Goal: Task Accomplishment & Management: Use online tool/utility

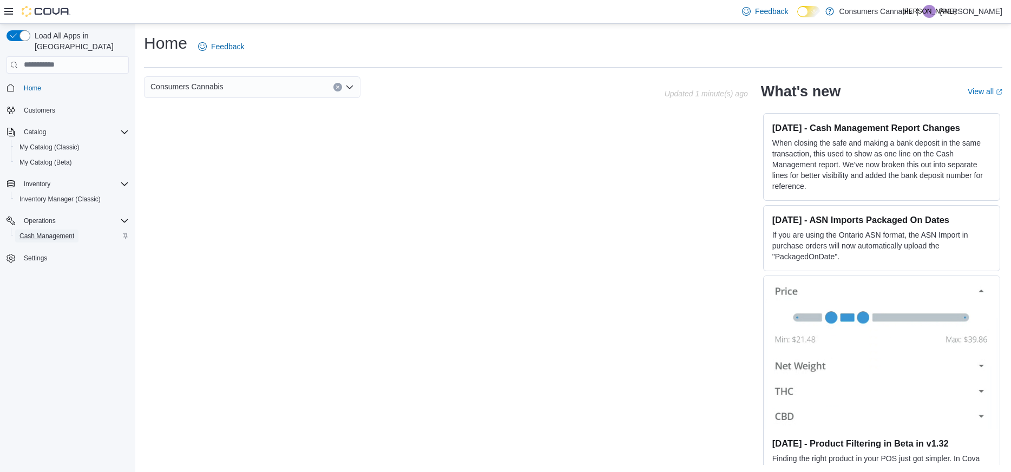
click at [55, 230] on span "Cash Management" at bounding box center [46, 236] width 55 height 13
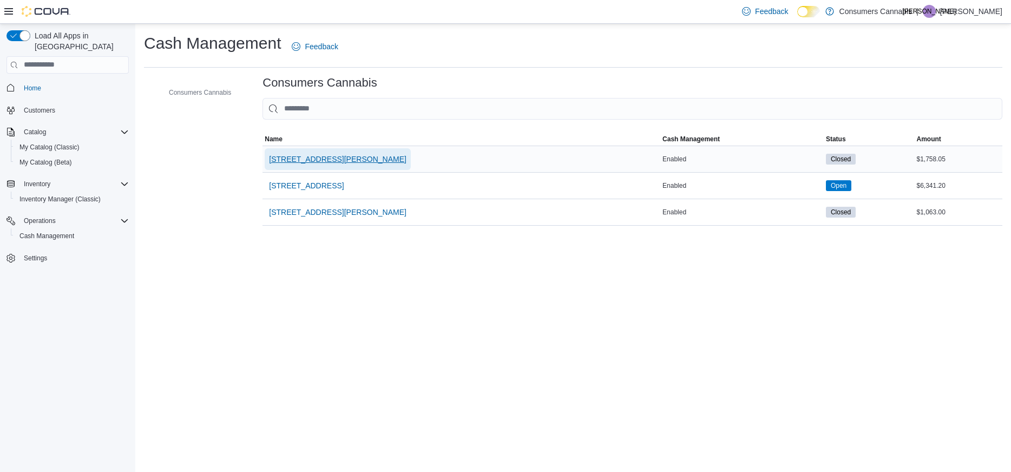
click at [318, 159] on span "[STREET_ADDRESS][PERSON_NAME]" at bounding box center [337, 159] width 137 height 11
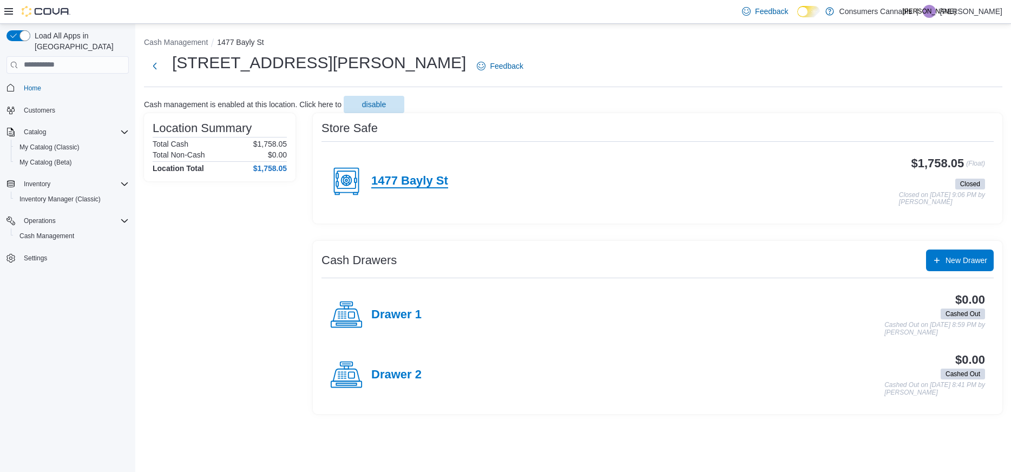
click at [406, 182] on h4 "1477 Bayly St" at bounding box center [409, 181] width 77 height 14
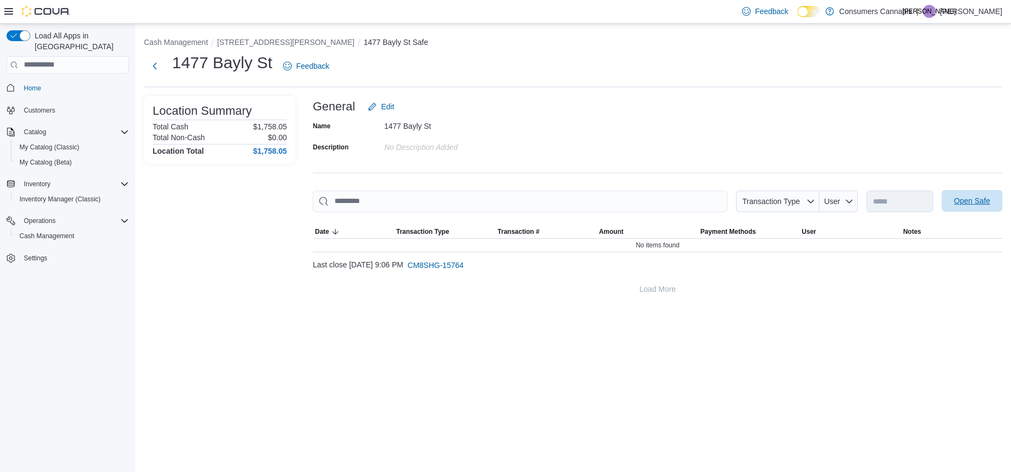
click at [959, 198] on span "Open Safe" at bounding box center [972, 200] width 36 height 11
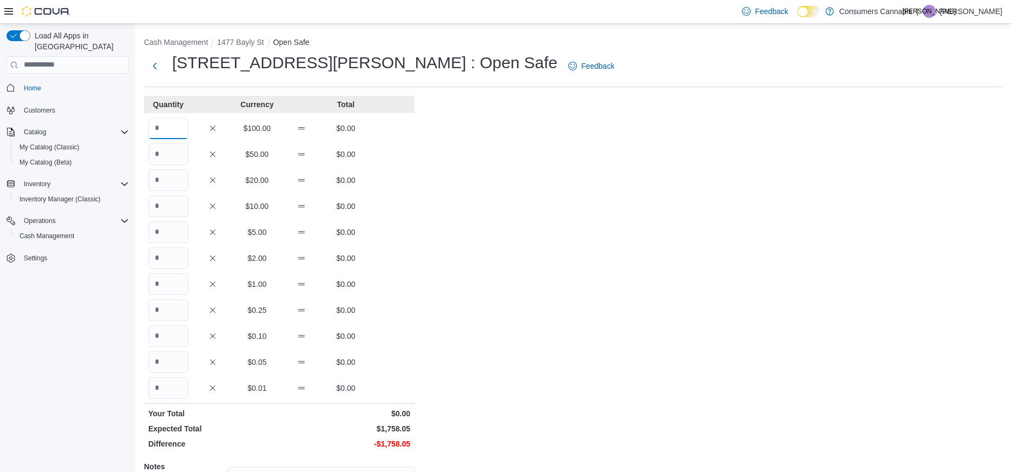
click at [167, 126] on input "Quantity" at bounding box center [168, 128] width 40 height 22
type input "**"
type input "*"
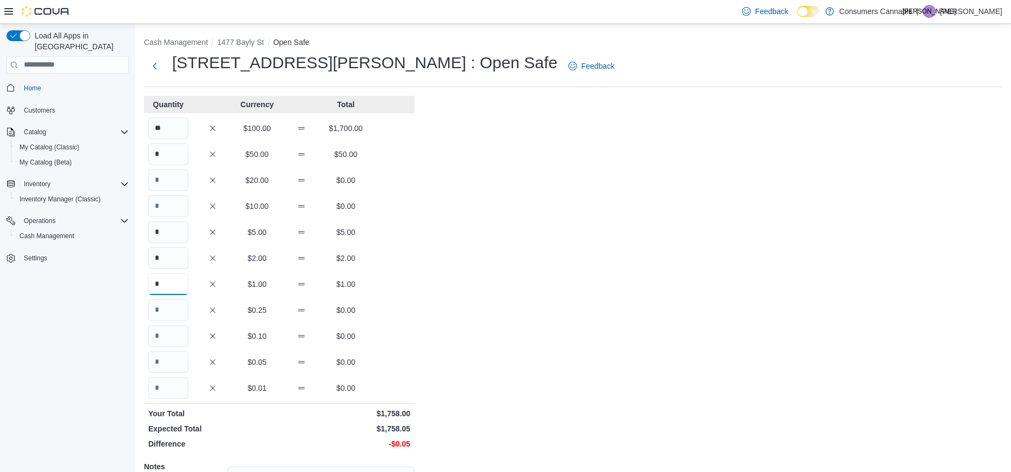
type input "*"
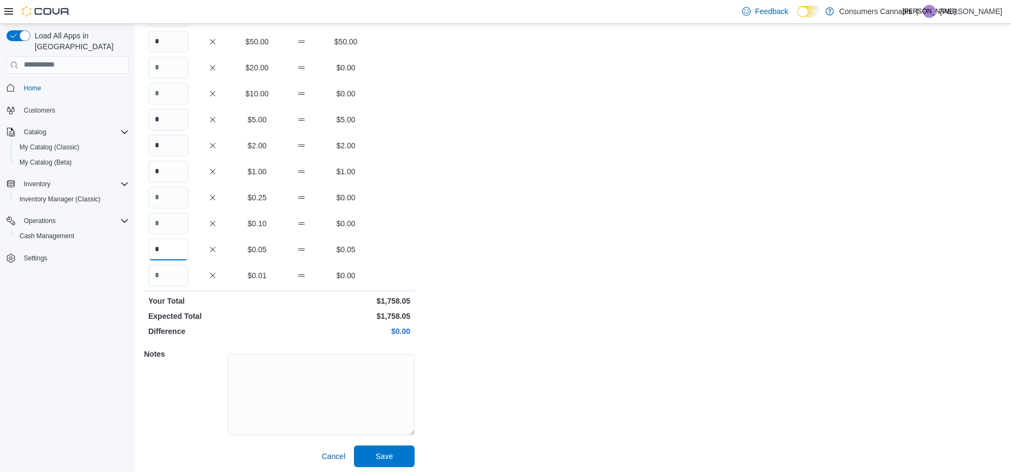
scroll to position [116, 0]
type input "*"
click at [402, 451] on span "Save" at bounding box center [385, 453] width 48 height 22
